Goal: Information Seeking & Learning: Learn about a topic

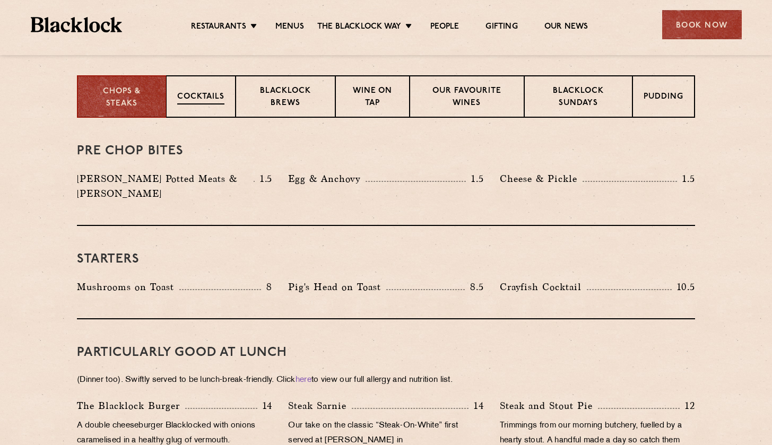
scroll to position [424, 0]
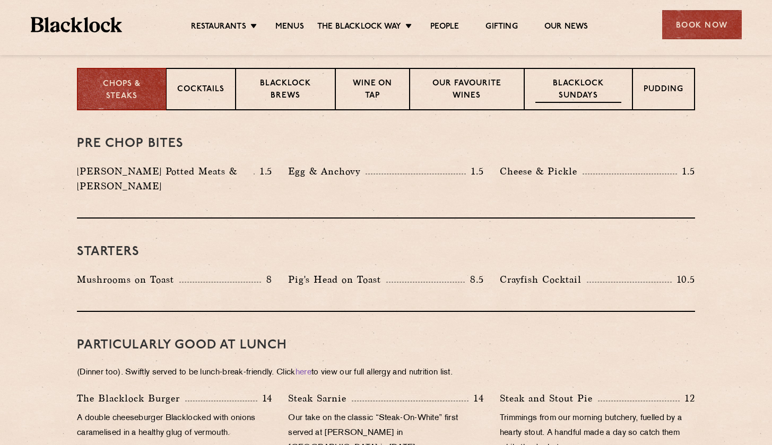
click at [554, 87] on p "Blacklock Sundays" at bounding box center [579, 90] width 86 height 25
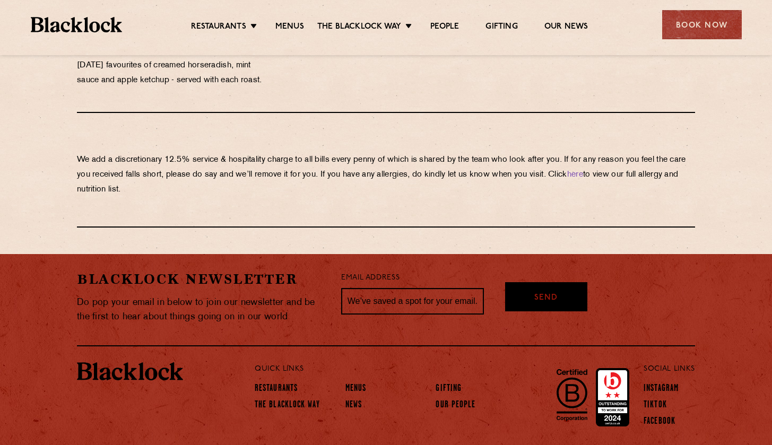
scroll to position [1169, 0]
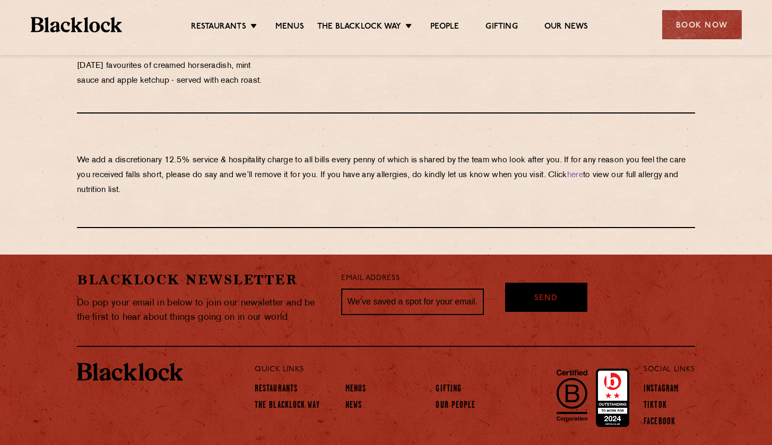
drag, startPoint x: 416, startPoint y: 156, endPoint x: 421, endPoint y: 192, distance: 35.9
click at [421, 192] on p "We add a discretionary 12.5% service & hospitality charge to all bills every [P…" at bounding box center [386, 175] width 618 height 45
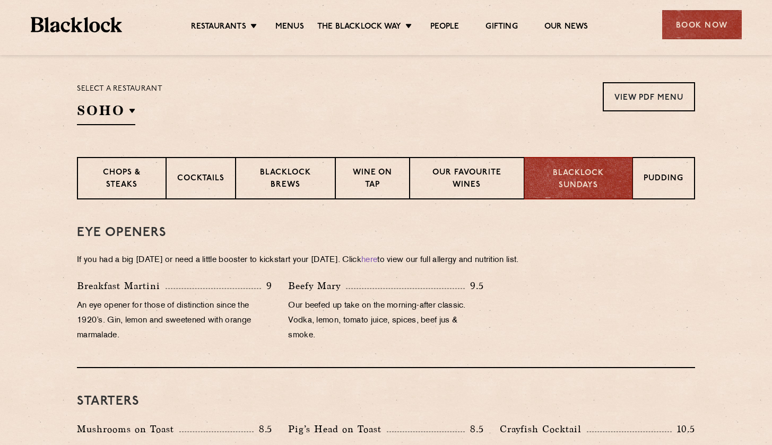
scroll to position [346, 0]
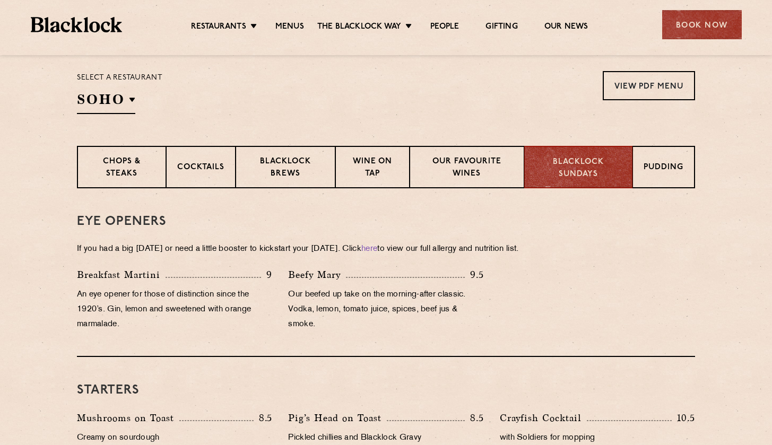
click at [102, 82] on p "Select a restaurant" at bounding box center [119, 78] width 85 height 14
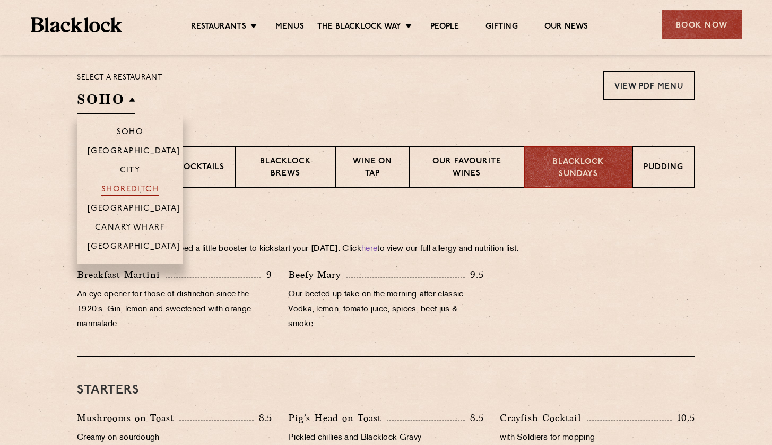
click at [121, 187] on p "Shoreditch" at bounding box center [130, 190] width 58 height 11
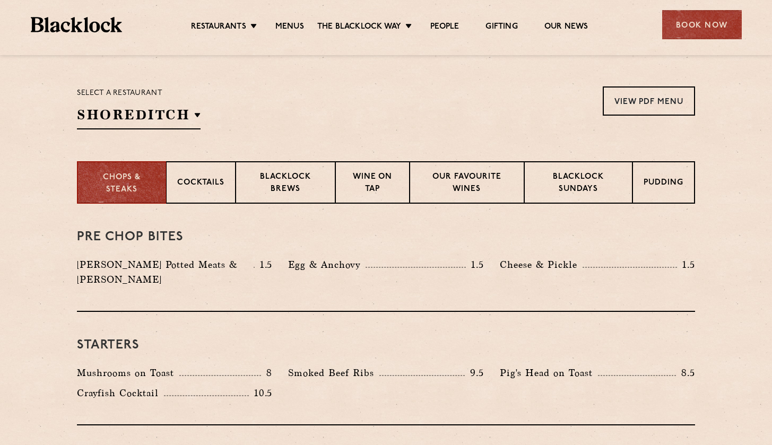
scroll to position [352, 0]
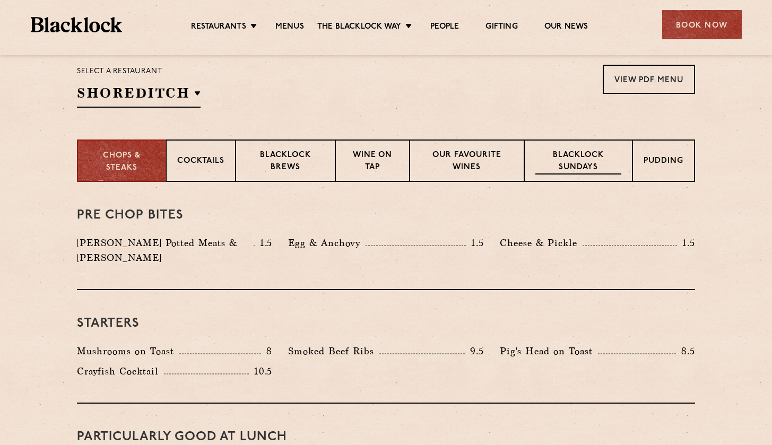
click at [590, 155] on p "Blacklock Sundays" at bounding box center [579, 162] width 86 height 25
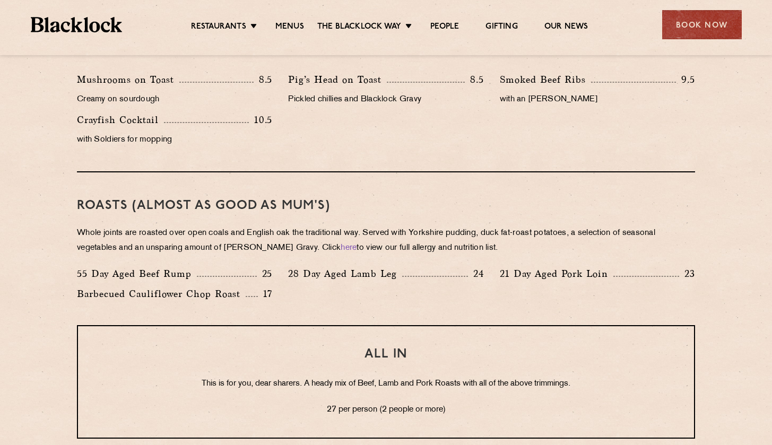
scroll to position [690, 0]
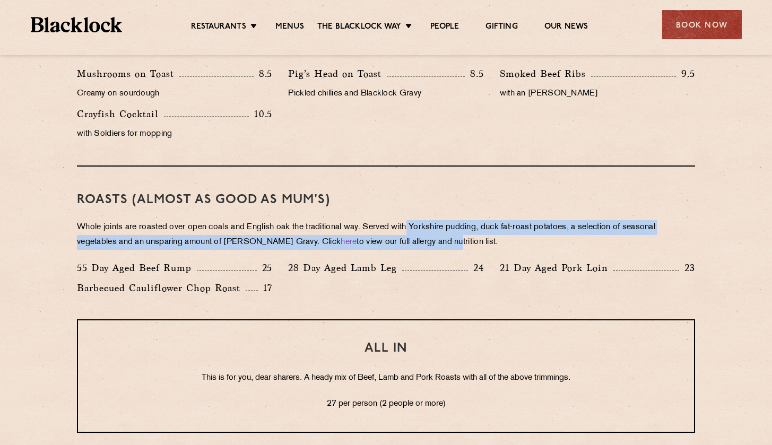
drag, startPoint x: 413, startPoint y: 228, endPoint x: 437, endPoint y: 237, distance: 25.3
click at [437, 237] on p "Whole joints are roasted over open coals and English oak the traditional way. S…" at bounding box center [386, 235] width 618 height 30
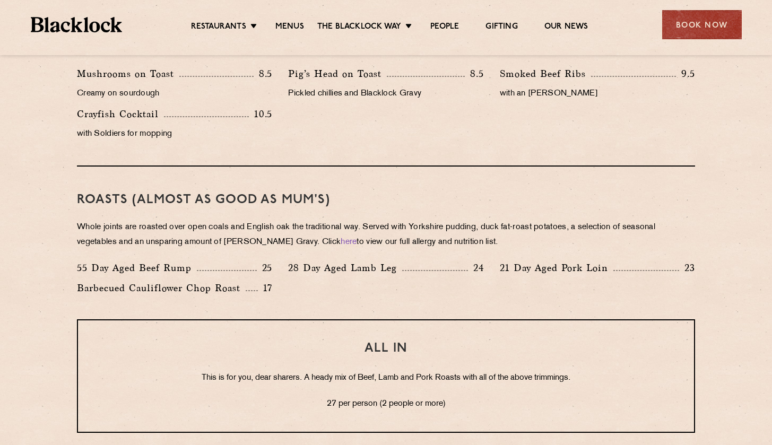
drag, startPoint x: 360, startPoint y: 225, endPoint x: 416, endPoint y: 248, distance: 60.4
click at [416, 248] on p "Whole joints are roasted over open coals and English oak the traditional way. S…" at bounding box center [386, 235] width 618 height 30
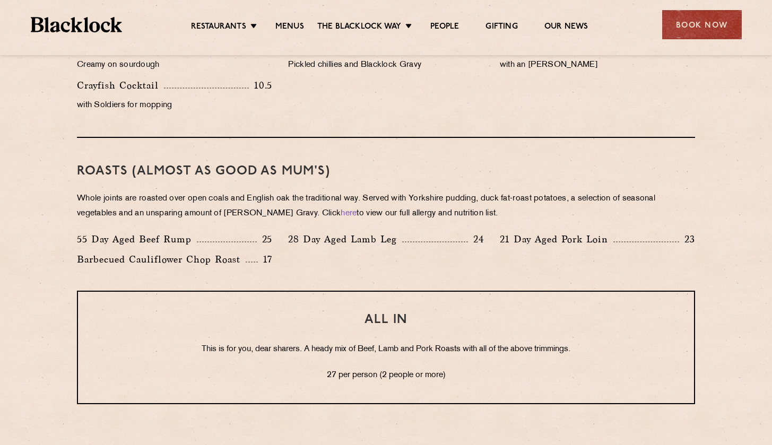
scroll to position [718, 0]
